Goal: Information Seeking & Learning: Learn about a topic

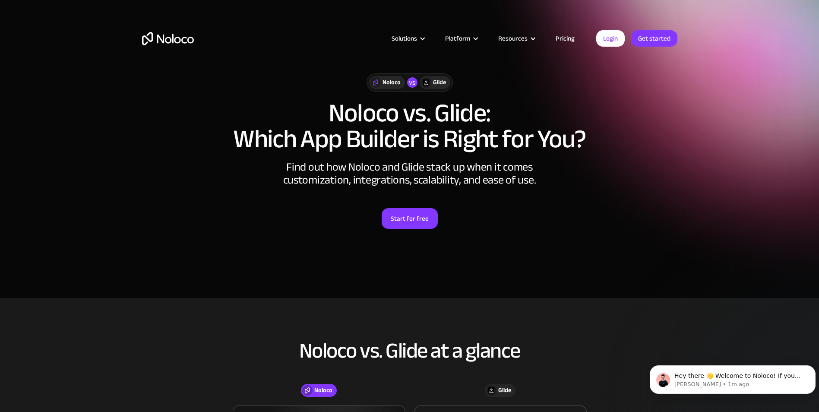
drag, startPoint x: 270, startPoint y: 244, endPoint x: 323, endPoint y: 45, distance: 205.2
click at [571, 38] on link "Pricing" at bounding box center [565, 38] width 41 height 11
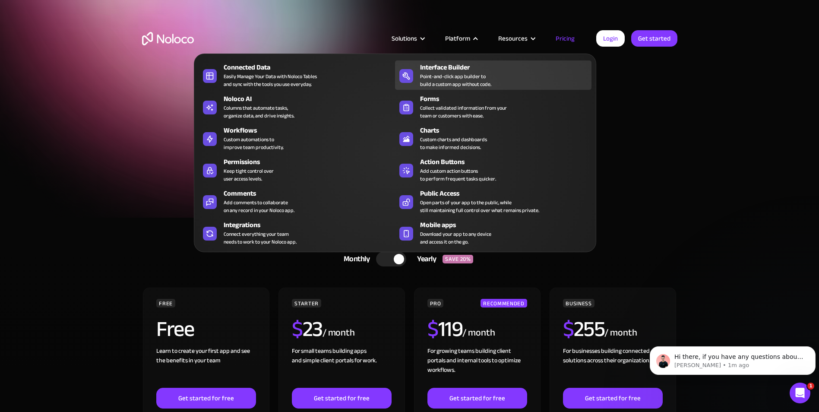
click at [527, 74] on div "Interface Builder Point-and-click app builder to build a custom app without cod…" at bounding box center [503, 75] width 167 height 26
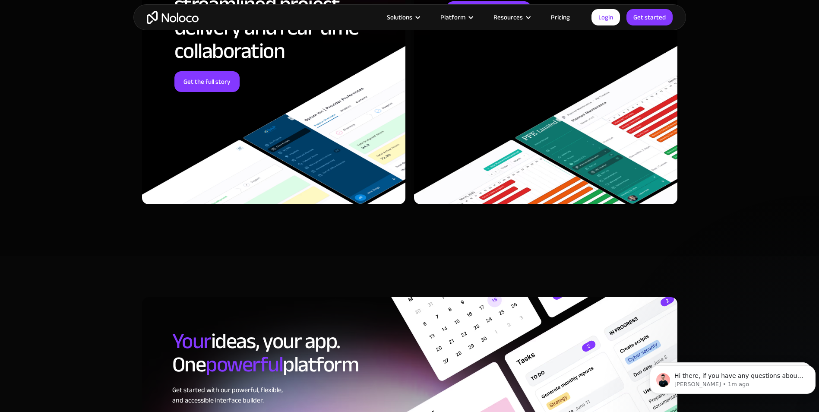
scroll to position [2721, 0]
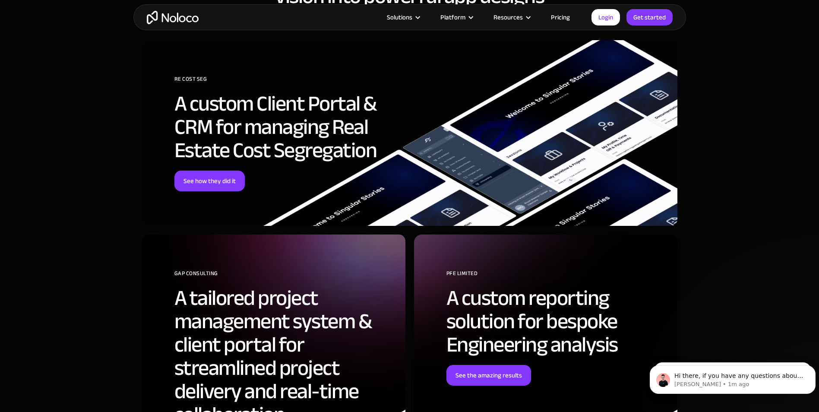
drag, startPoint x: 125, startPoint y: 231, endPoint x: 158, endPoint y: 91, distance: 144.1
